Goal: Navigation & Orientation: Find specific page/section

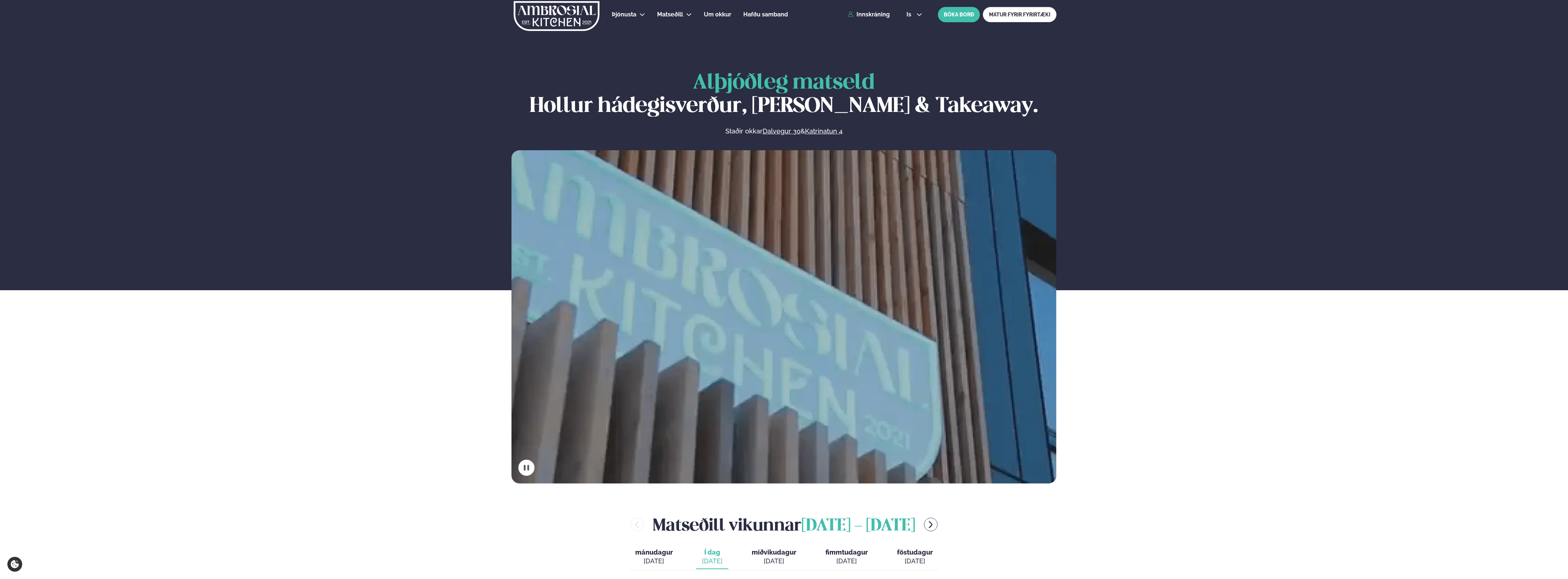
click at [875, 9] on div "Þjónusta Hádegismatur fyrir fyrirtæki Fyrirtækja veitingar Einkapartý Matseðill…" at bounding box center [783, 15] width 589 height 29
click at [875, 13] on link "Innskráning" at bounding box center [869, 15] width 42 height 7
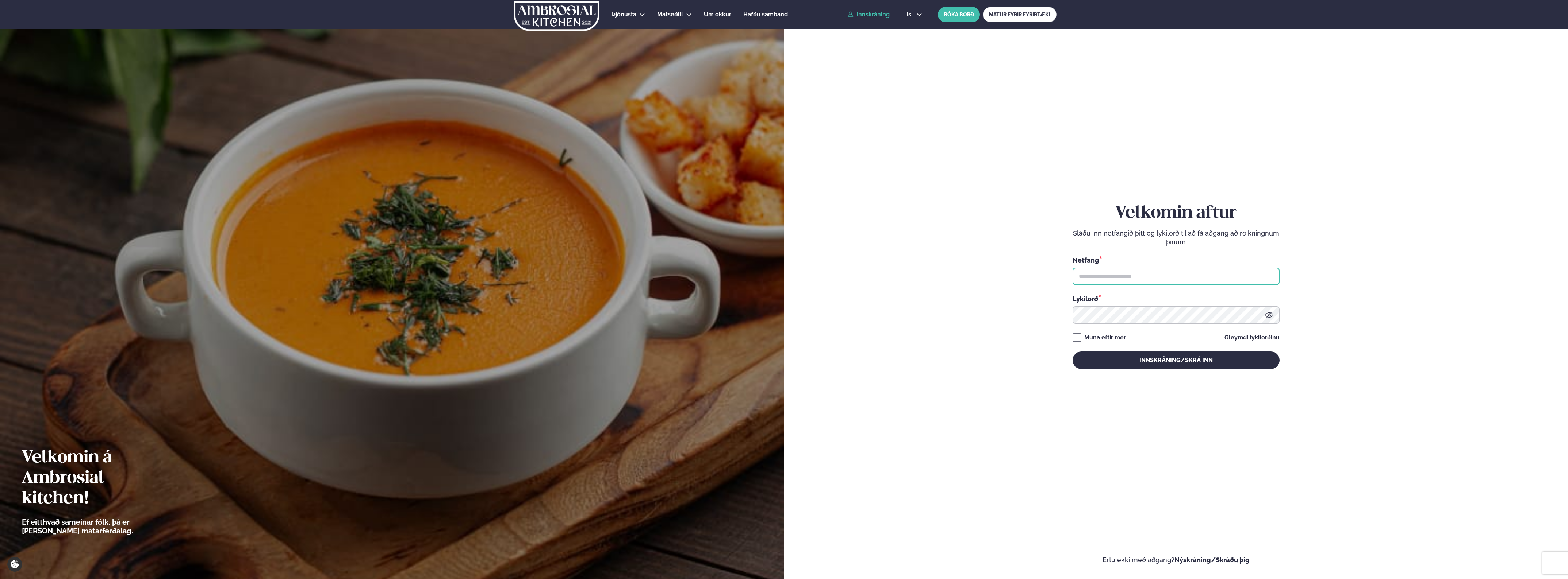
click at [1146, 273] on input "text" at bounding box center [1176, 276] width 207 height 18
type input "**********"
click at [1073, 352] on button "Innskráning/Skrá inn" at bounding box center [1176, 360] width 207 height 18
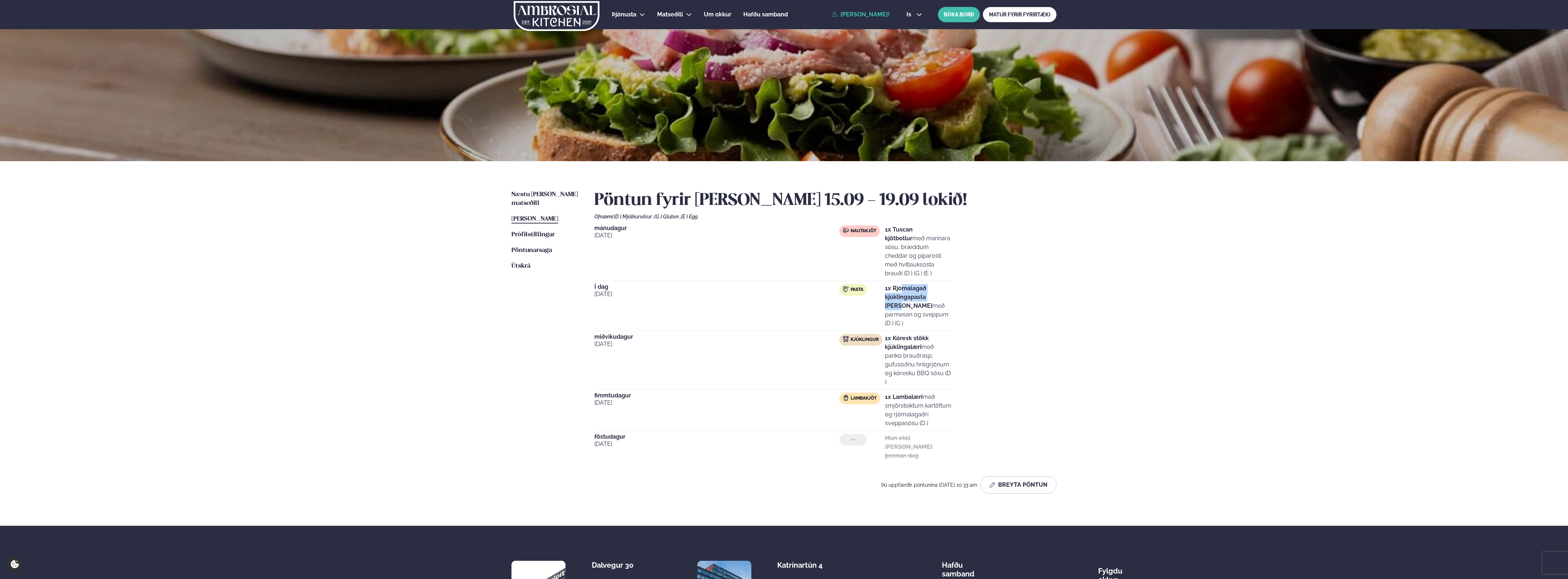
drag, startPoint x: 900, startPoint y: 288, endPoint x: 940, endPoint y: 293, distance: 40.3
click at [940, 293] on p "1x Rjómalagað kjúklingapasta [PERSON_NAME] með parmesan og sveppum (D ) (G )" at bounding box center [919, 306] width 67 height 44
click at [941, 294] on p "1x Rjómalagað kjúklingapasta [PERSON_NAME] með parmesan og sveppum (D ) (G )" at bounding box center [919, 306] width 67 height 44
click at [933, 297] on strong "1x Rjómalagað kjúklingapasta [PERSON_NAME]" at bounding box center [909, 297] width 47 height 24
click at [558, 216] on span "[PERSON_NAME]" at bounding box center [534, 219] width 47 height 6
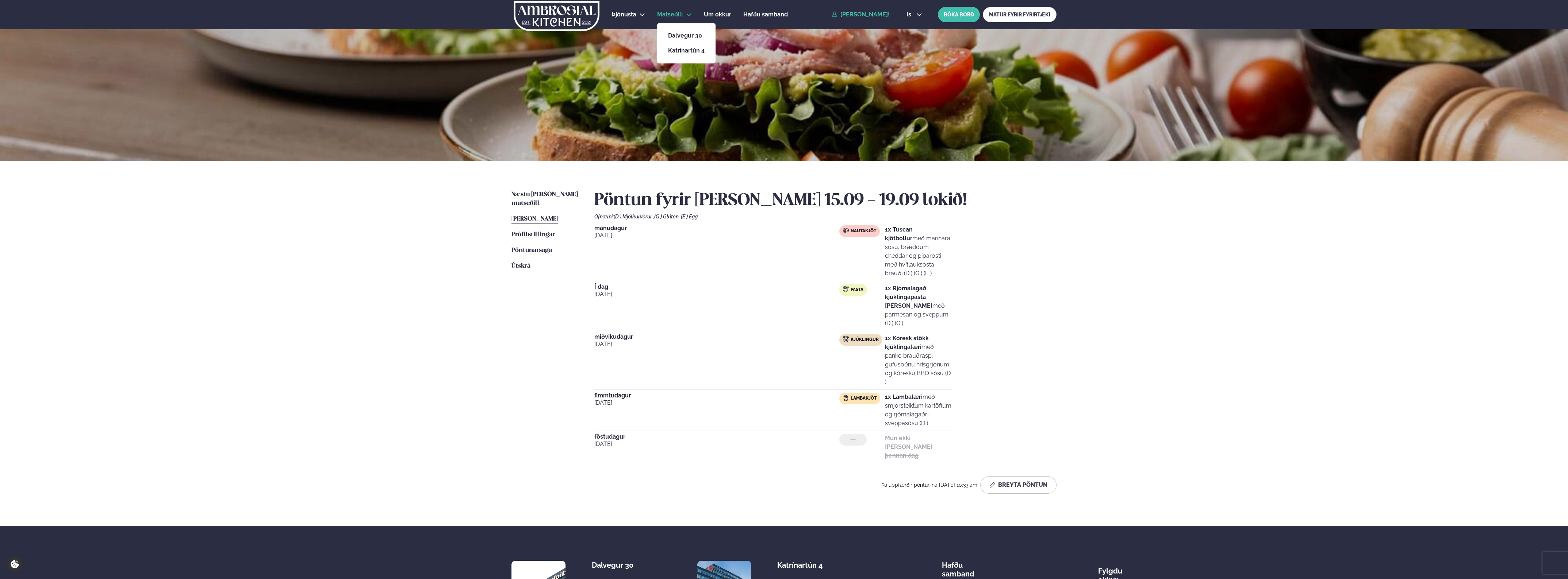
click at [668, 16] on span "Matseðill" at bounding box center [670, 14] width 26 height 7
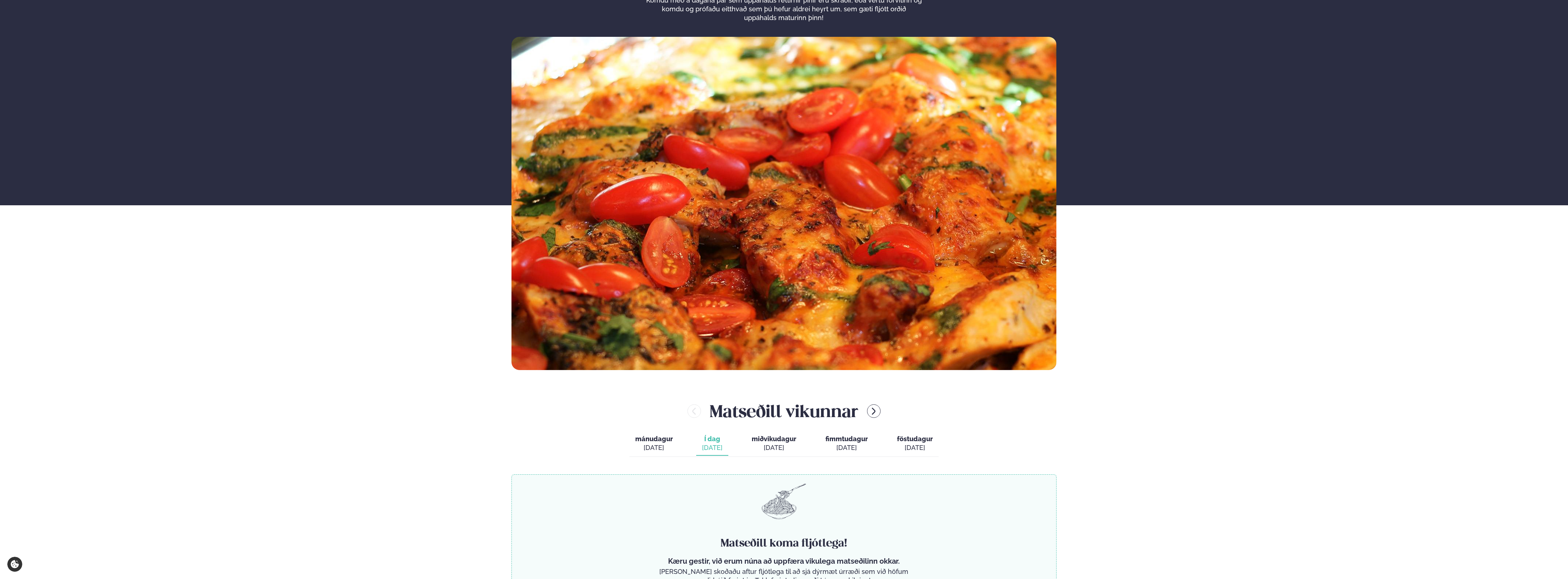
scroll to position [228, 0]
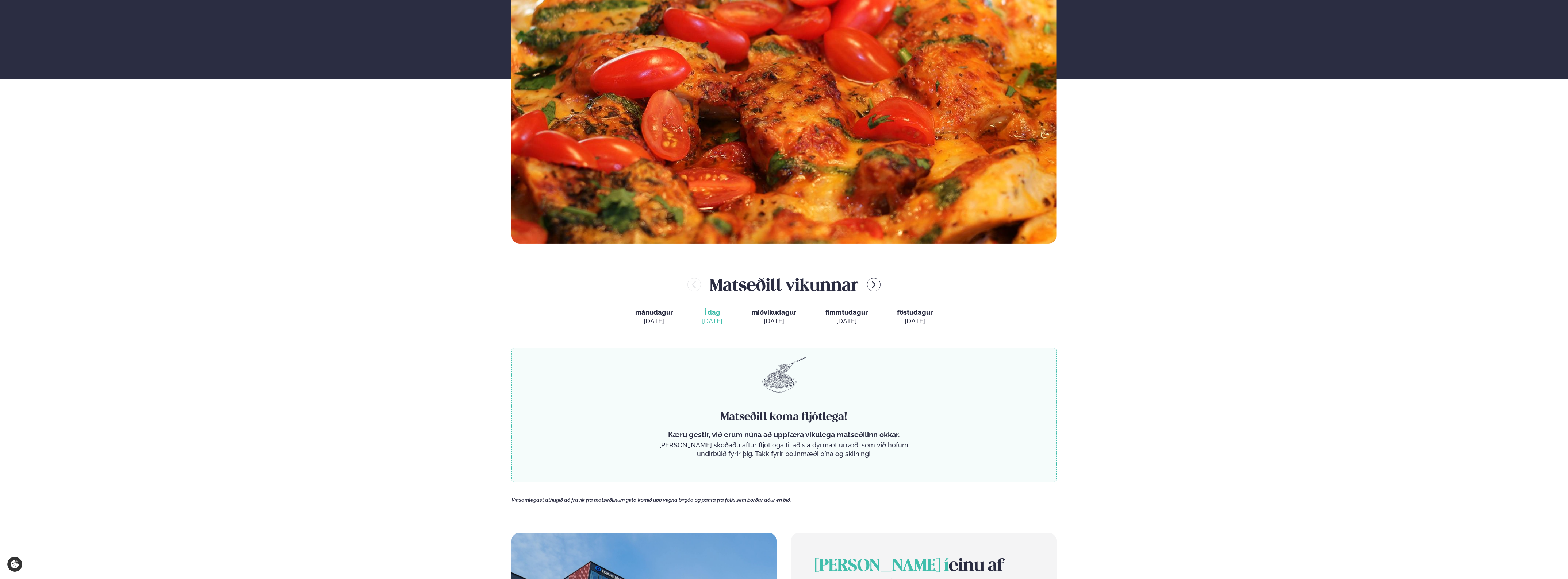
click at [785, 312] on span "miðvikudagur" at bounding box center [774, 312] width 44 height 8
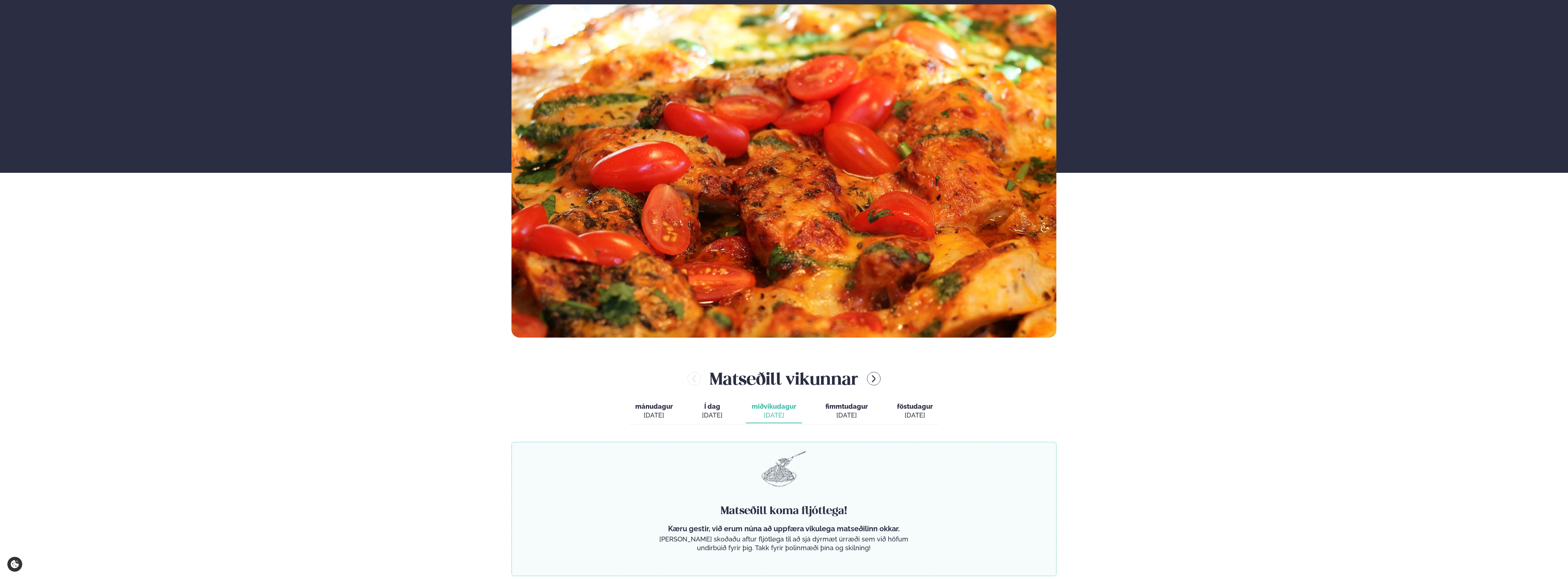
scroll to position [0, 0]
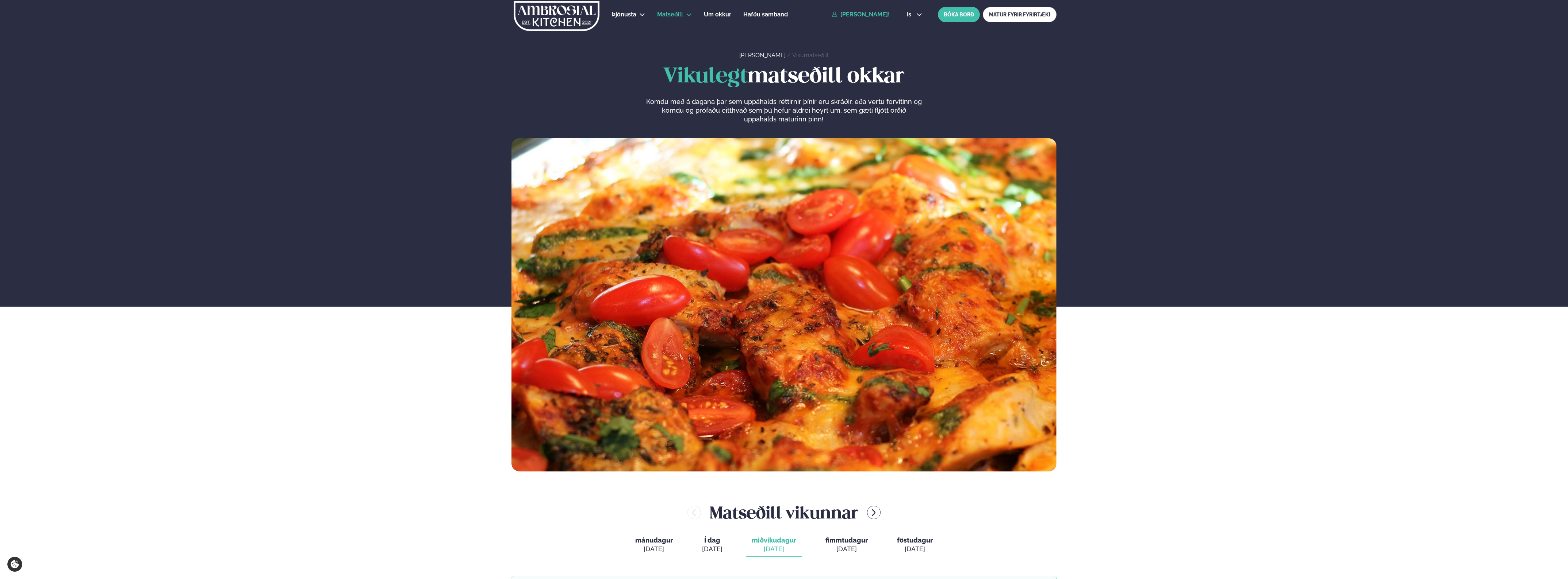
click at [849, 13] on link "[PERSON_NAME]!" at bounding box center [860, 15] width 58 height 7
